Goal: Find specific page/section: Find specific page/section

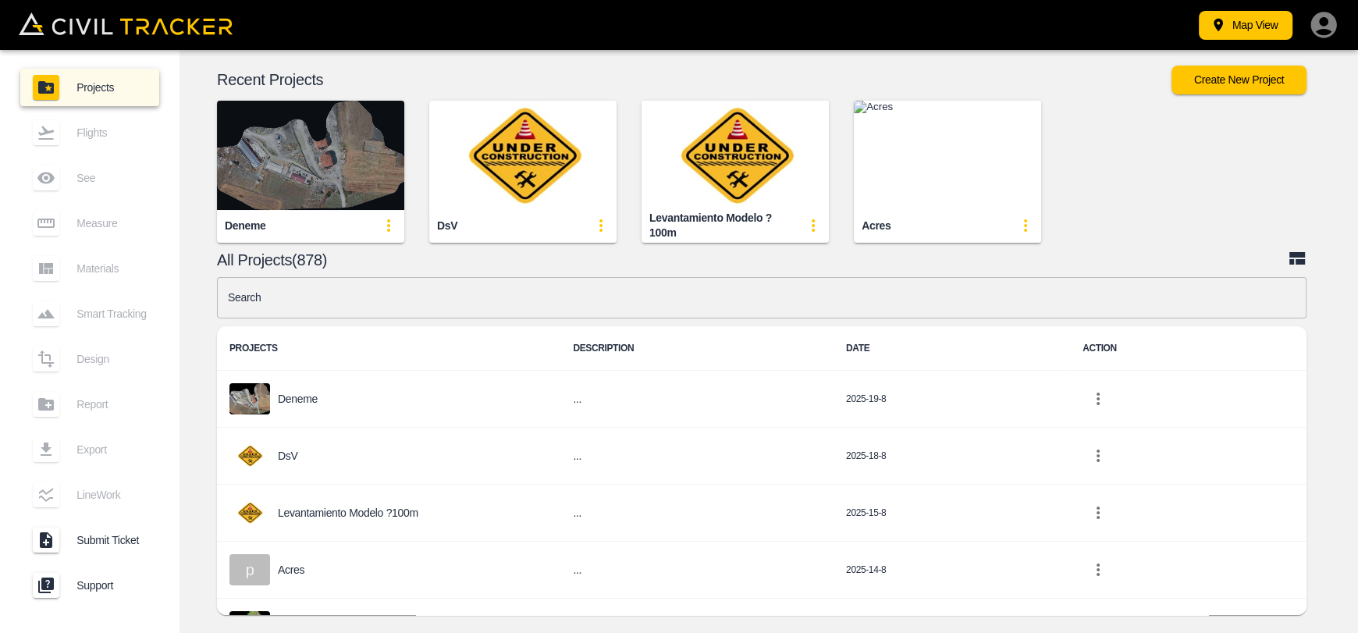
click at [315, 169] on img "button" at bounding box center [310, 155] width 187 height 109
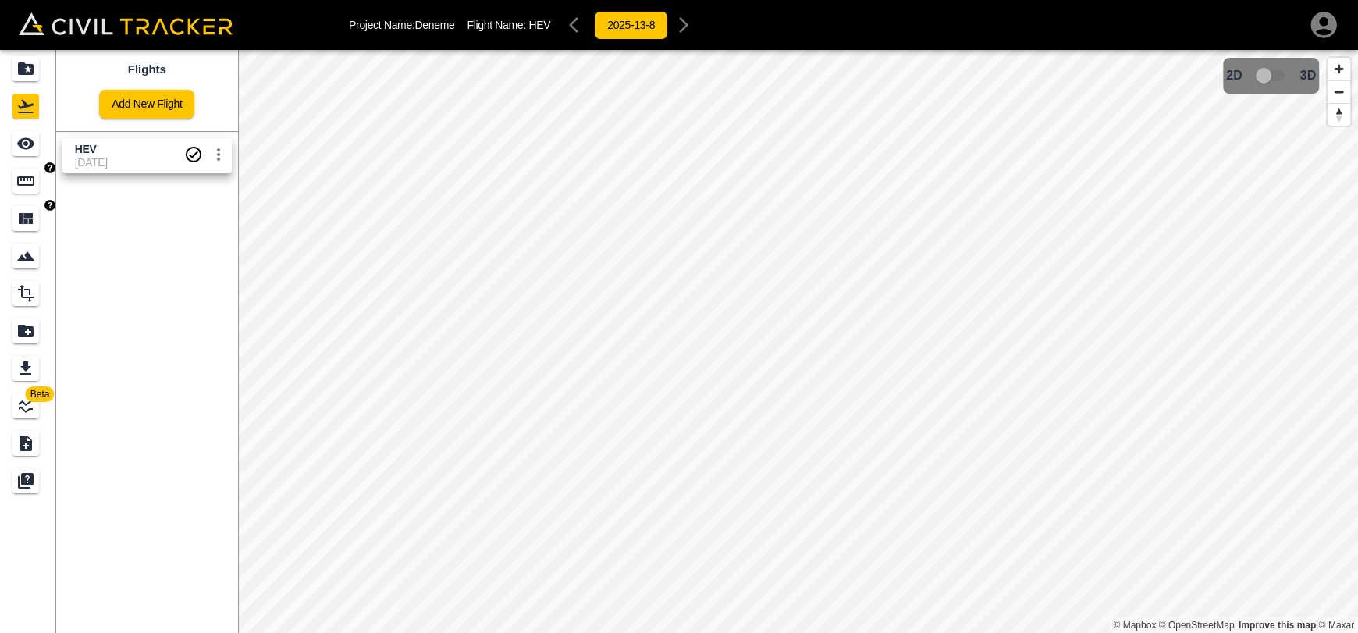
click at [9, 194] on link at bounding box center [28, 180] width 56 height 37
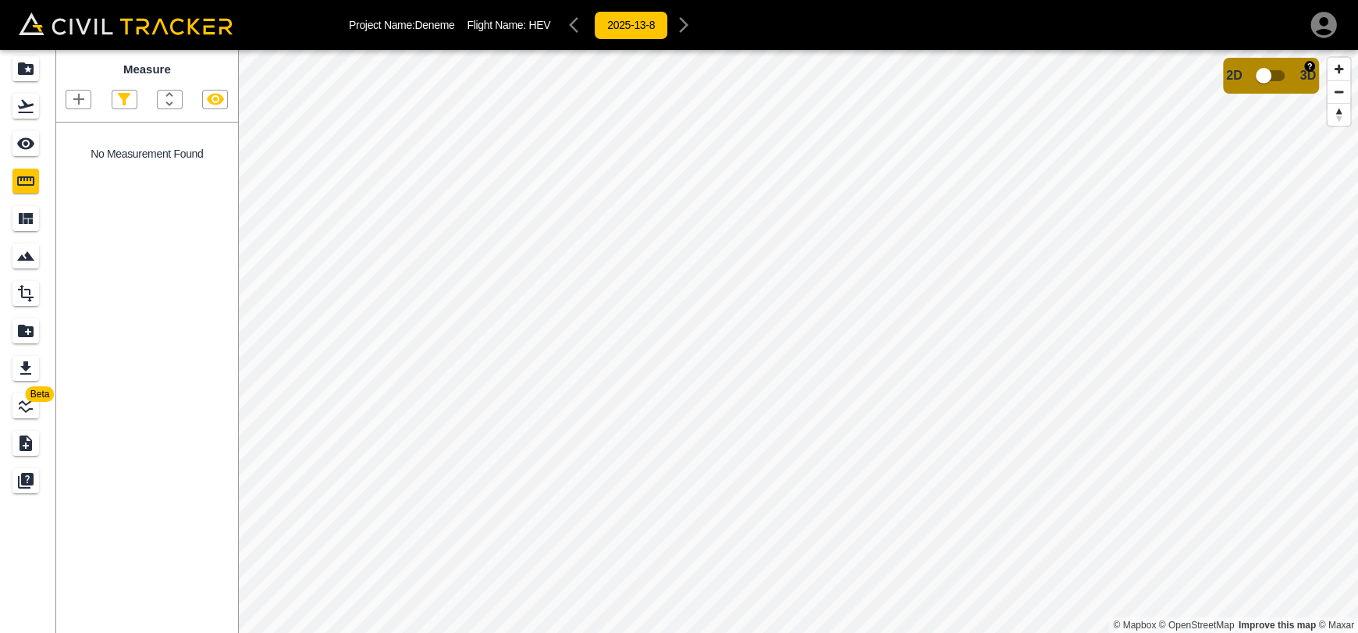
click at [1263, 79] on input "checkbox" at bounding box center [1263, 76] width 89 height 30
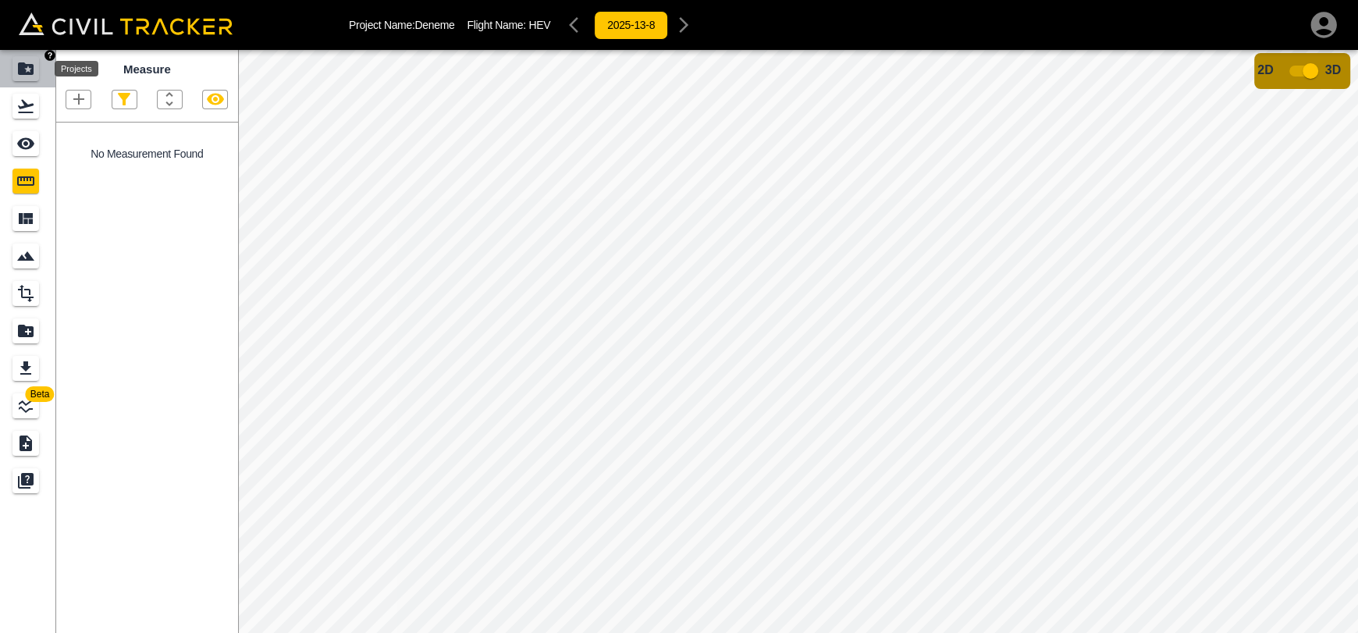
click at [13, 66] on div "Projects" at bounding box center [25, 68] width 27 height 25
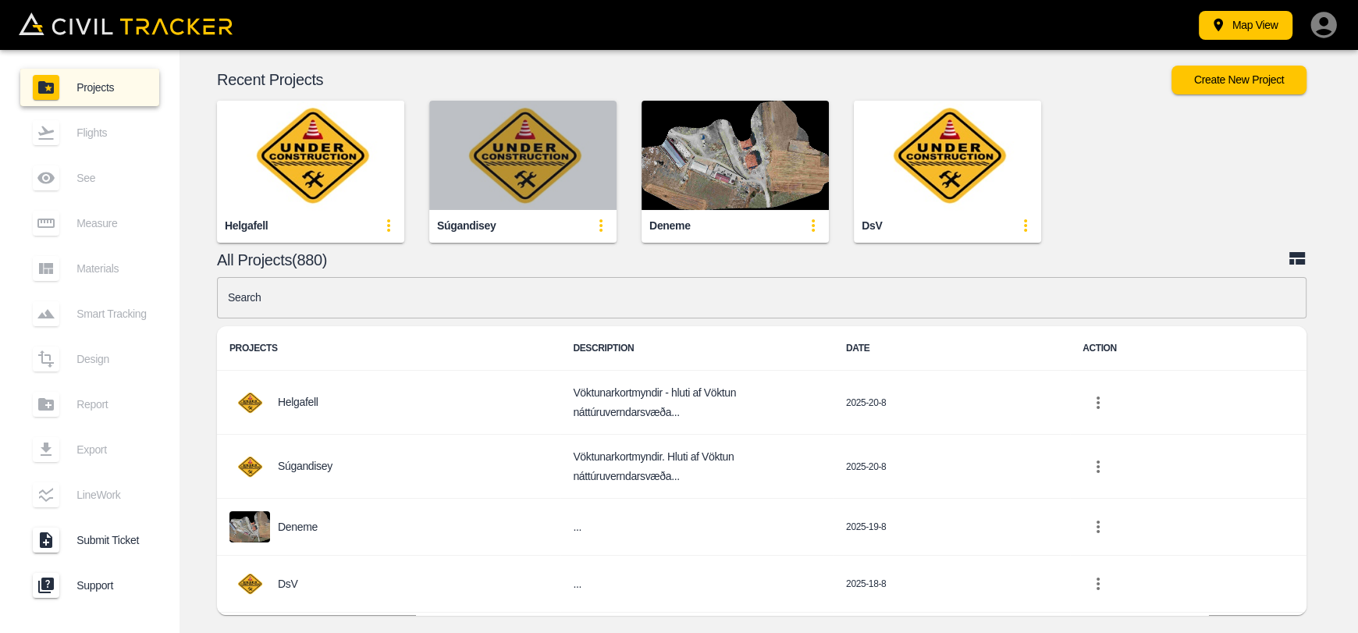
click at [472, 167] on img "button" at bounding box center [522, 155] width 187 height 109
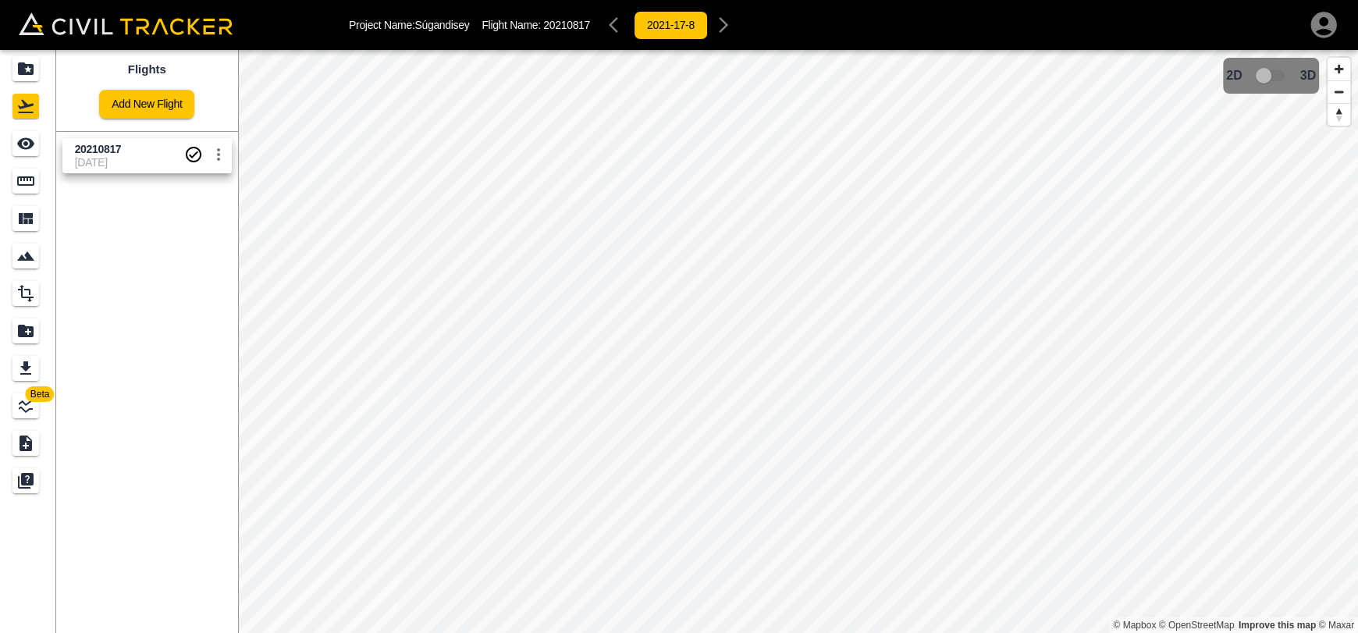
click at [155, 171] on link "20210817 [DATE]" at bounding box center [146, 155] width 169 height 35
click at [44, 146] on link at bounding box center [28, 143] width 56 height 37
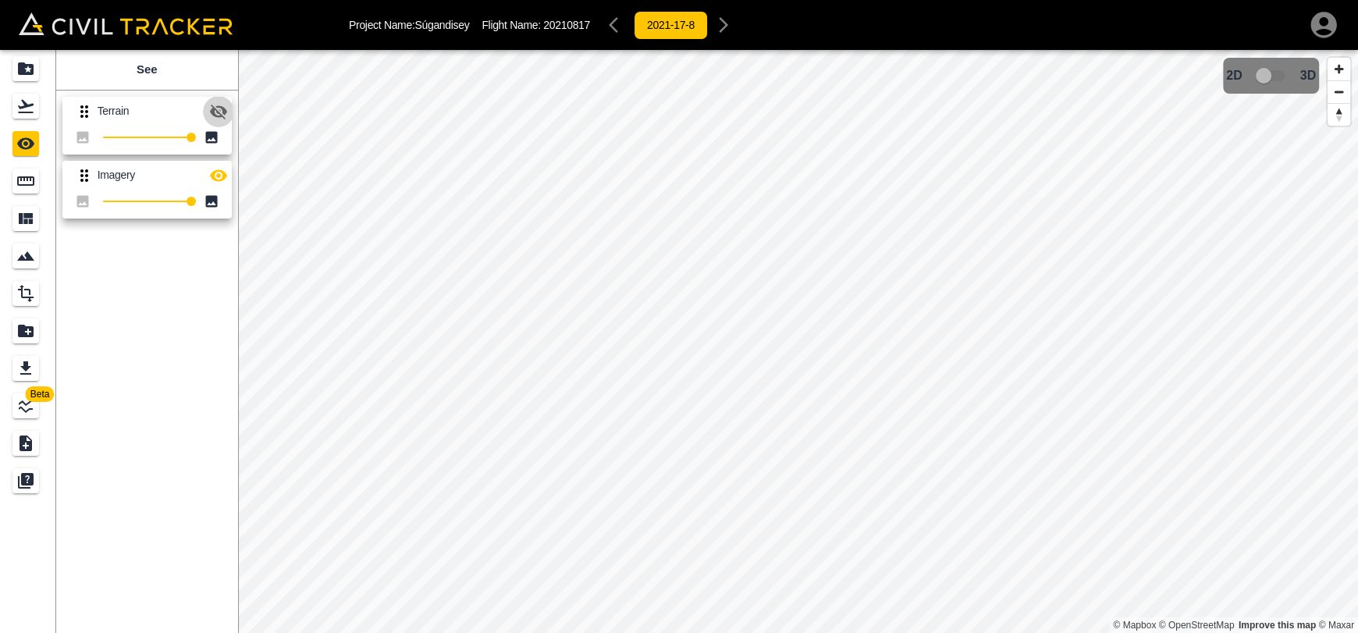
click at [215, 108] on icon "button" at bounding box center [218, 112] width 17 height 15
click at [222, 110] on icon "button" at bounding box center [218, 111] width 19 height 19
click at [219, 111] on icon "button" at bounding box center [218, 111] width 17 height 12
click at [18, 104] on icon "Flights" at bounding box center [25, 106] width 19 height 19
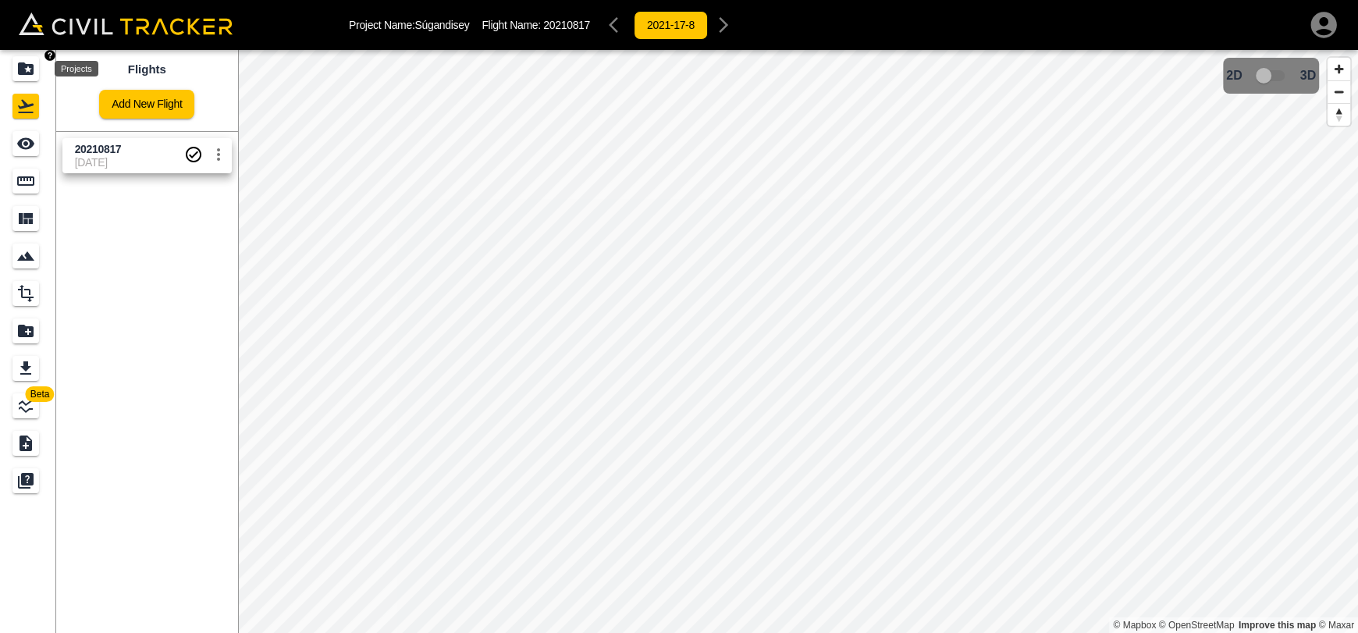
click at [31, 73] on icon "Projects" at bounding box center [26, 68] width 16 height 12
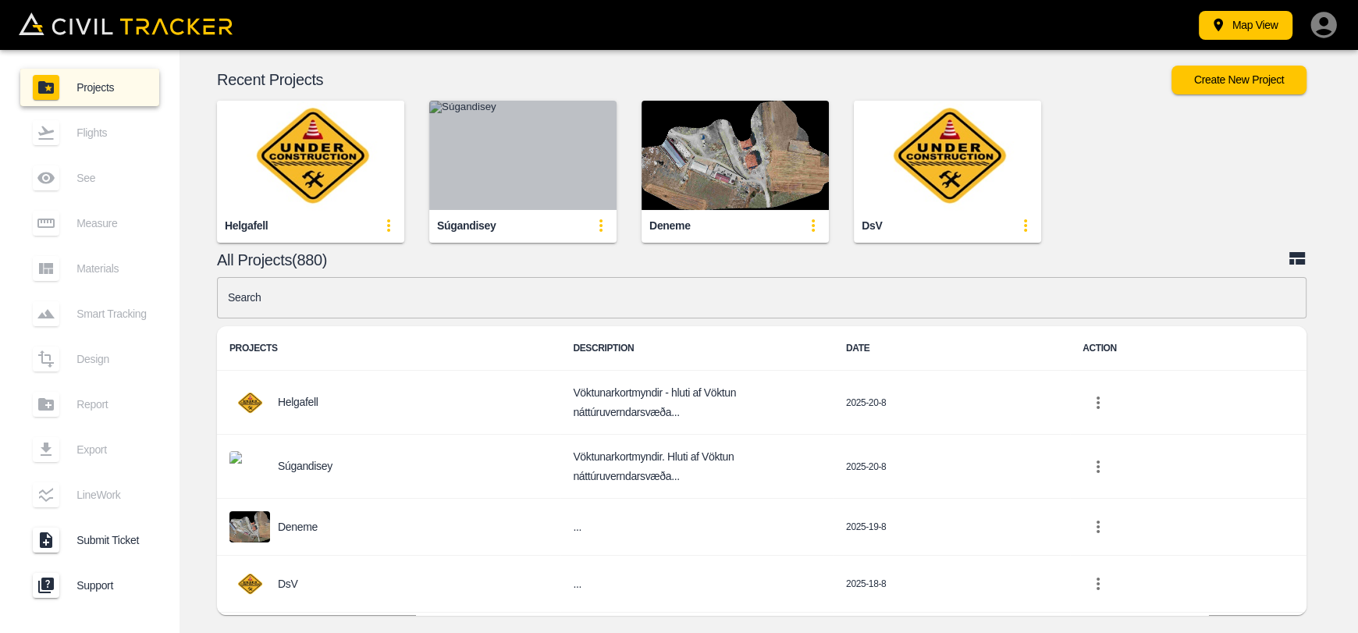
click at [520, 137] on img "button" at bounding box center [522, 155] width 187 height 109
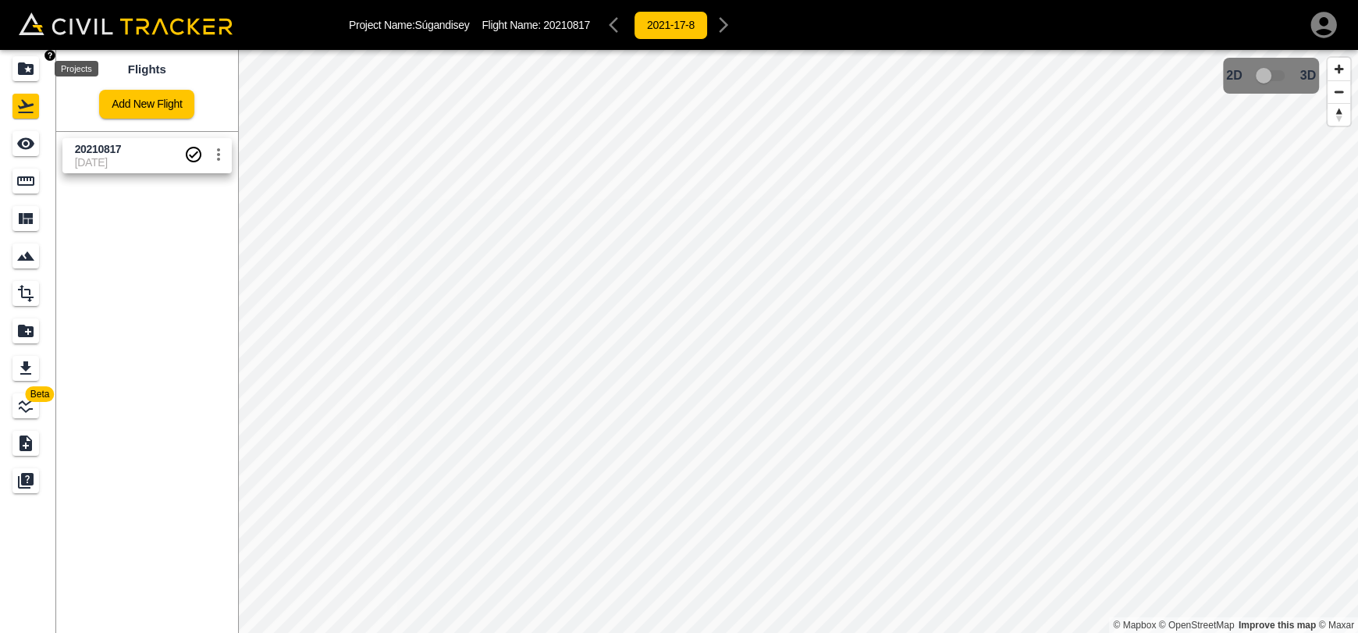
click at [27, 70] on icon "Projects" at bounding box center [25, 68] width 19 height 19
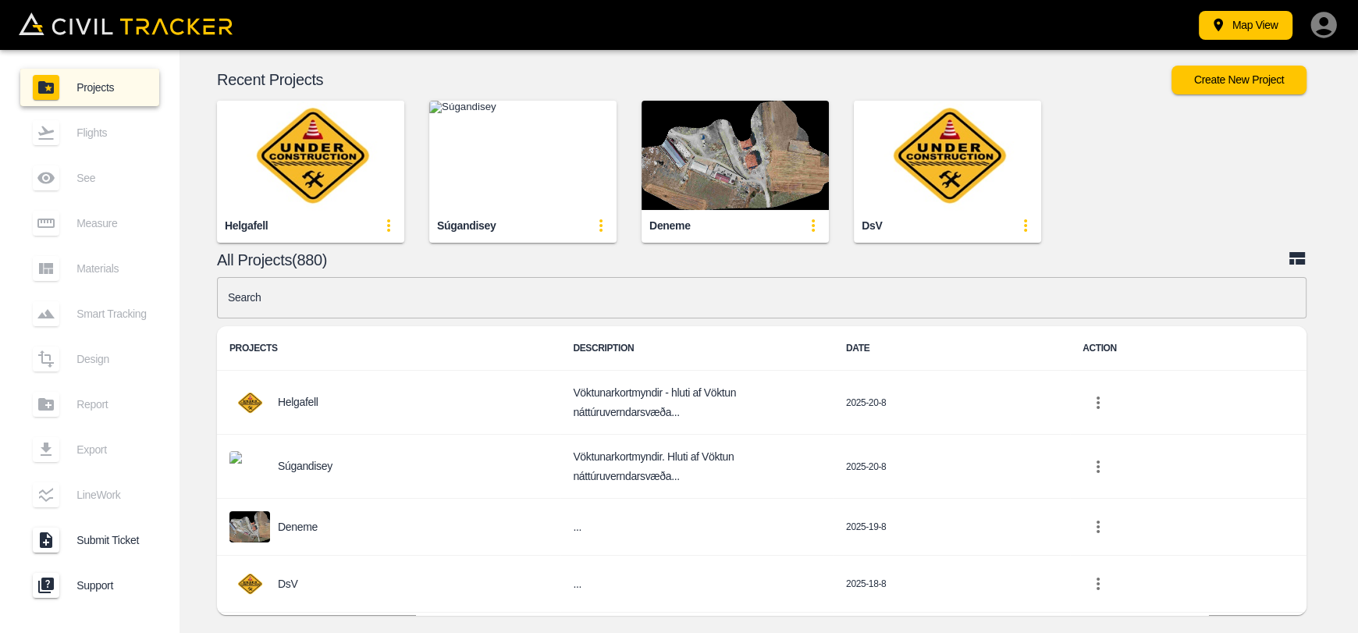
click at [513, 176] on img "button" at bounding box center [522, 155] width 187 height 109
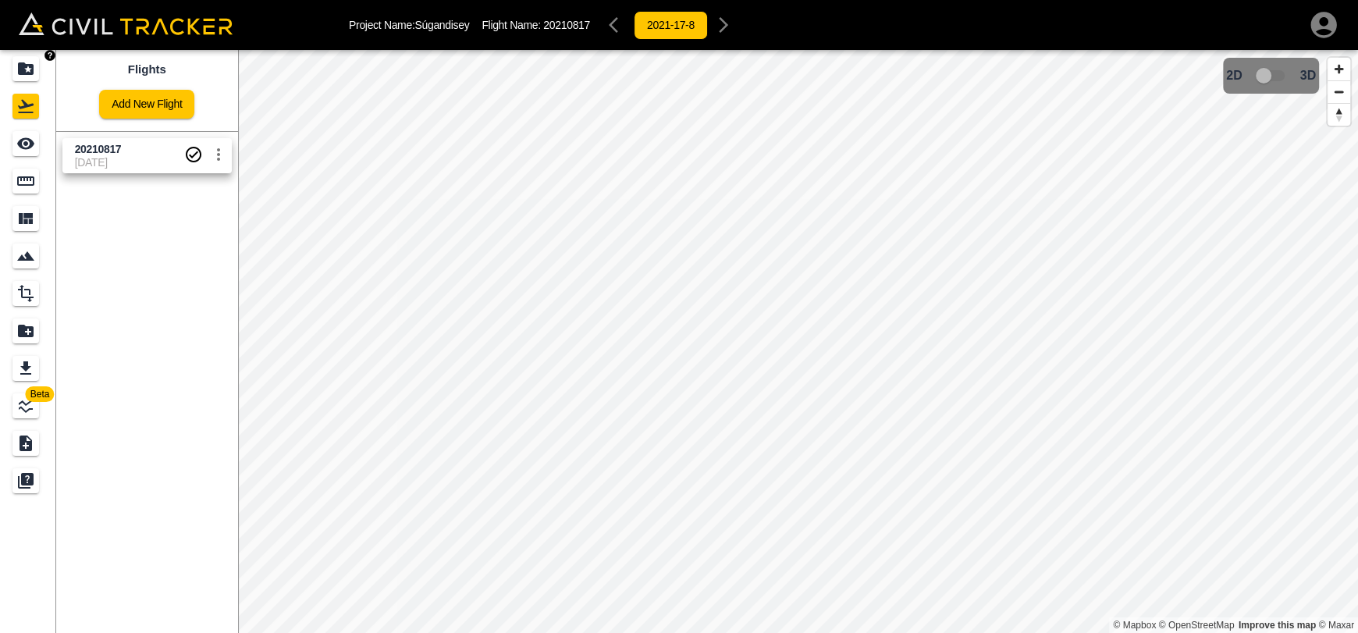
click at [15, 66] on div "Projects" at bounding box center [25, 68] width 27 height 25
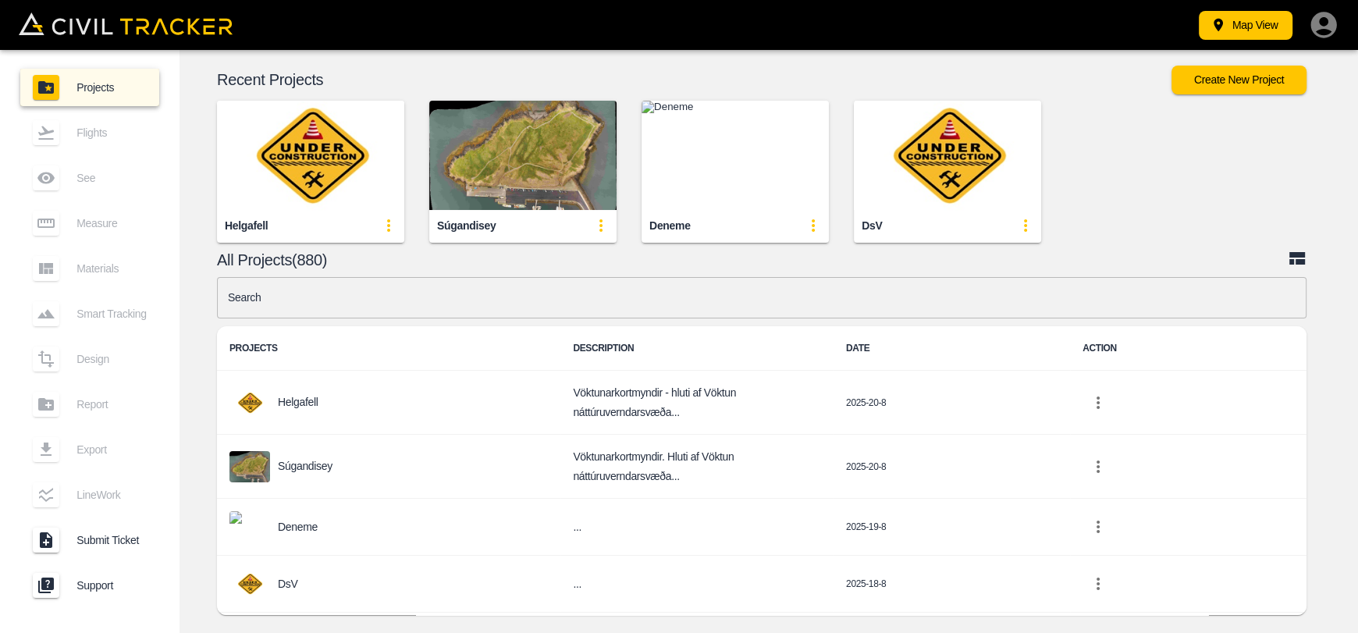
click at [309, 179] on img "button" at bounding box center [310, 155] width 187 height 109
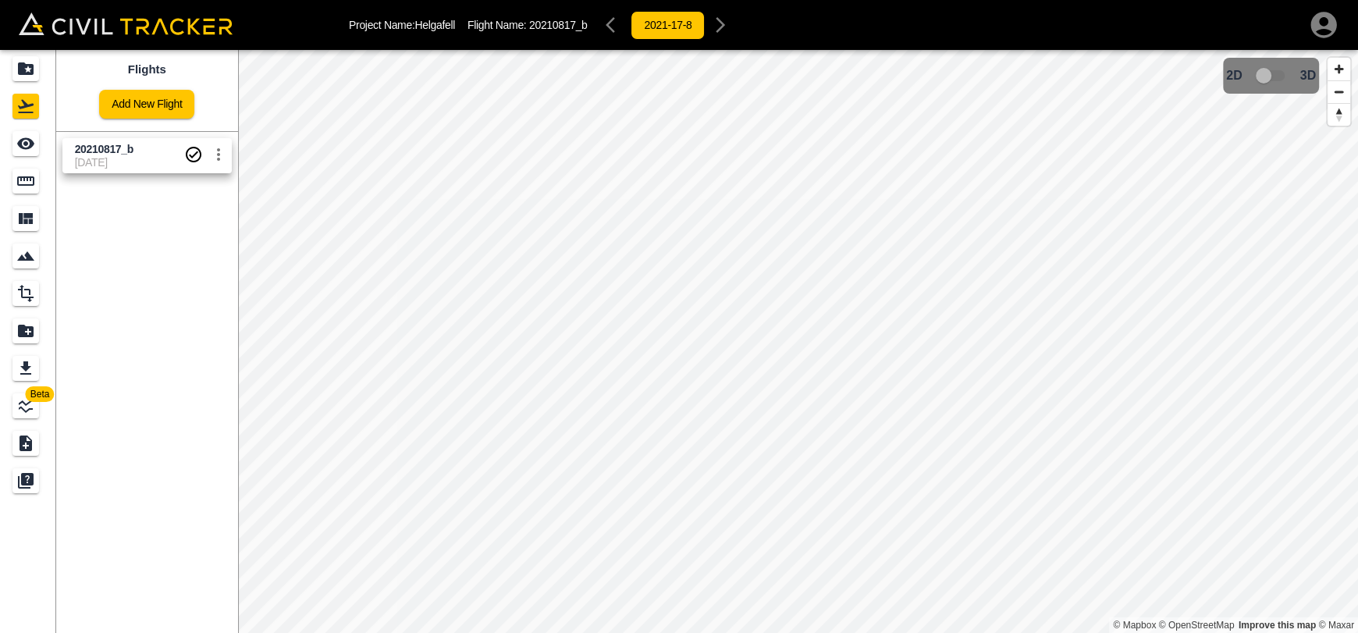
click at [84, 171] on link "20210817_b [DATE]" at bounding box center [146, 155] width 169 height 35
click at [36, 149] on div "See" at bounding box center [25, 143] width 27 height 25
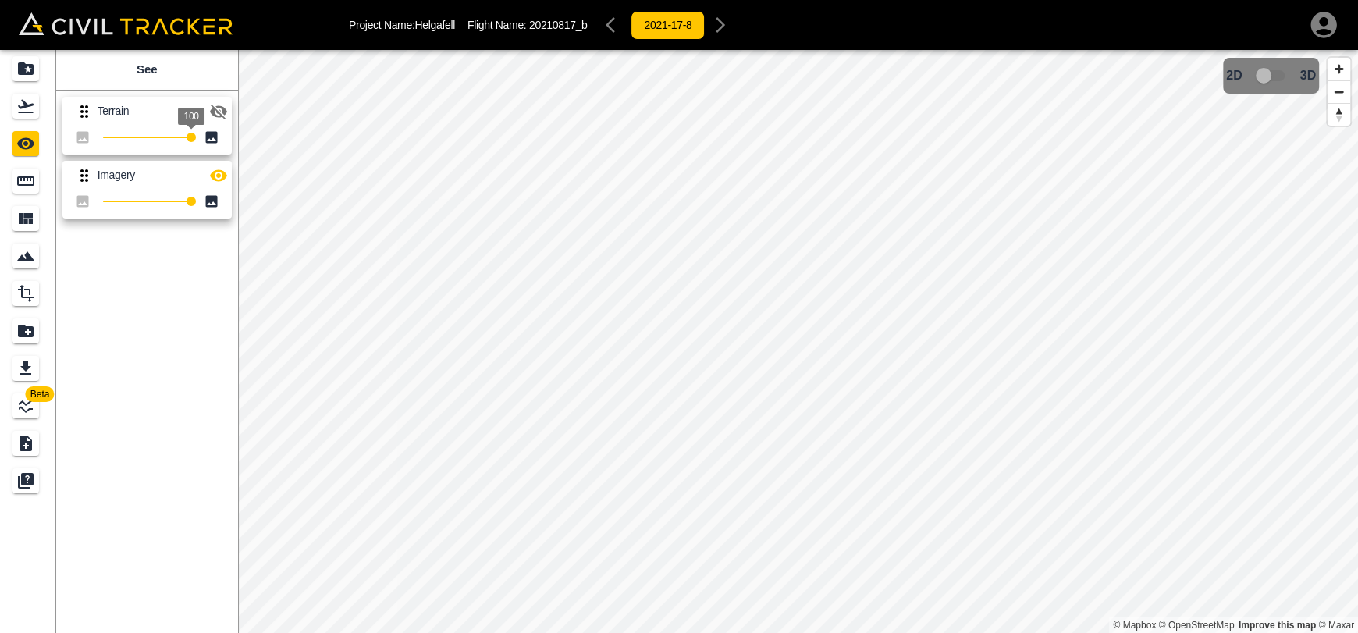
click at [215, 108] on icon "button" at bounding box center [218, 112] width 17 height 15
click at [215, 108] on icon "button" at bounding box center [218, 111] width 17 height 12
click at [213, 177] on icon "button" at bounding box center [218, 175] width 17 height 12
click at [213, 177] on icon "button" at bounding box center [218, 176] width 17 height 15
click at [219, 113] on icon "button" at bounding box center [218, 112] width 17 height 15
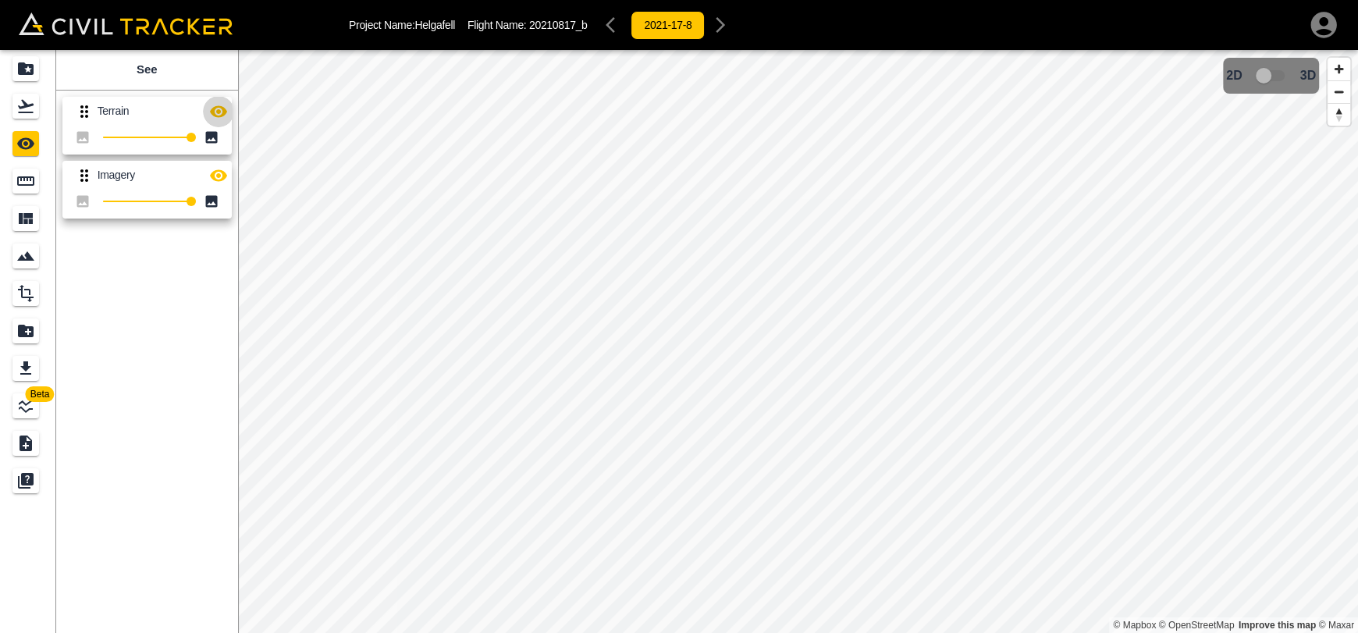
click at [226, 119] on icon "button" at bounding box center [218, 111] width 19 height 19
click at [35, 108] on div "Flights" at bounding box center [25, 106] width 27 height 25
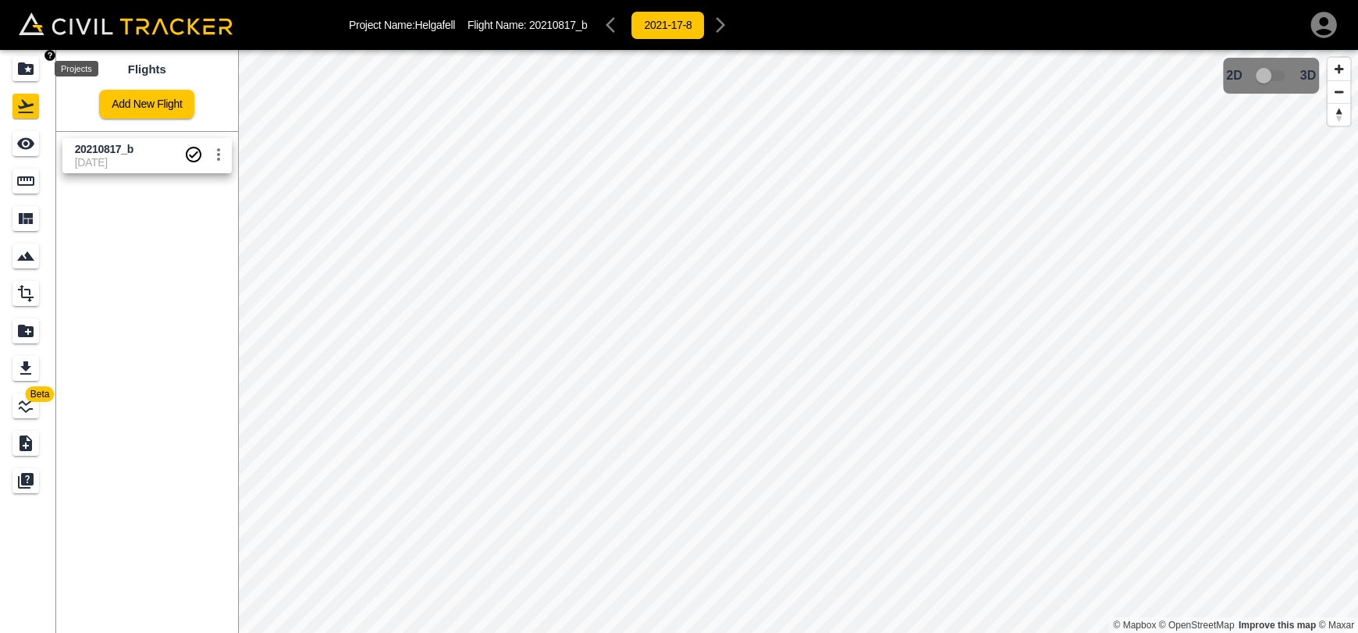
drag, startPoint x: 30, startPoint y: 65, endPoint x: 73, endPoint y: 14, distance: 67.0
click at [30, 64] on icon "Projects" at bounding box center [26, 68] width 16 height 12
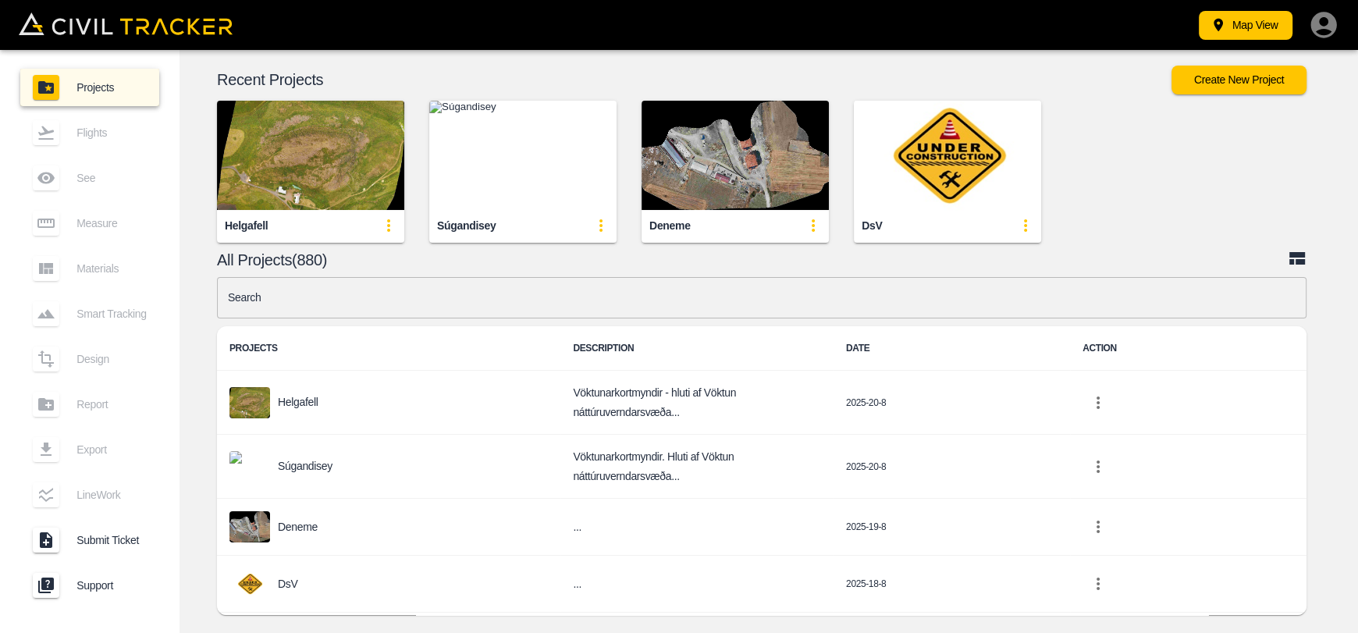
click at [333, 147] on img "button" at bounding box center [310, 155] width 187 height 109
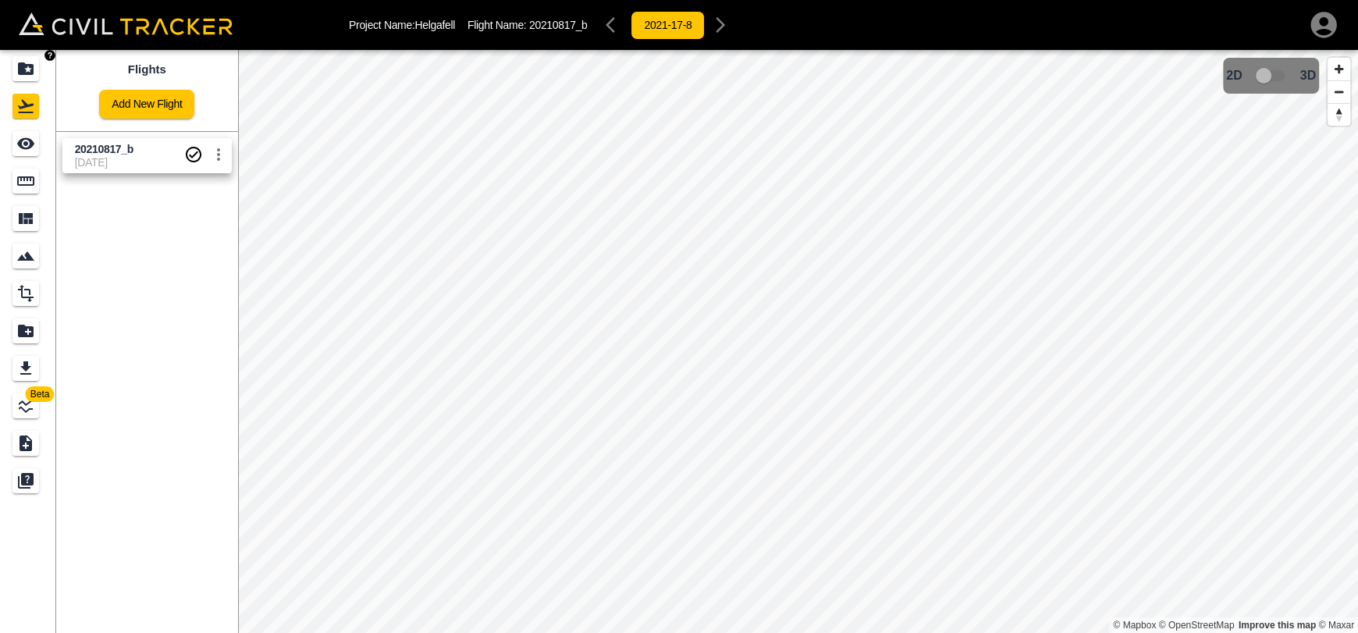
click at [22, 66] on icon "Projects" at bounding box center [26, 68] width 16 height 12
